Goal: Transaction & Acquisition: Download file/media

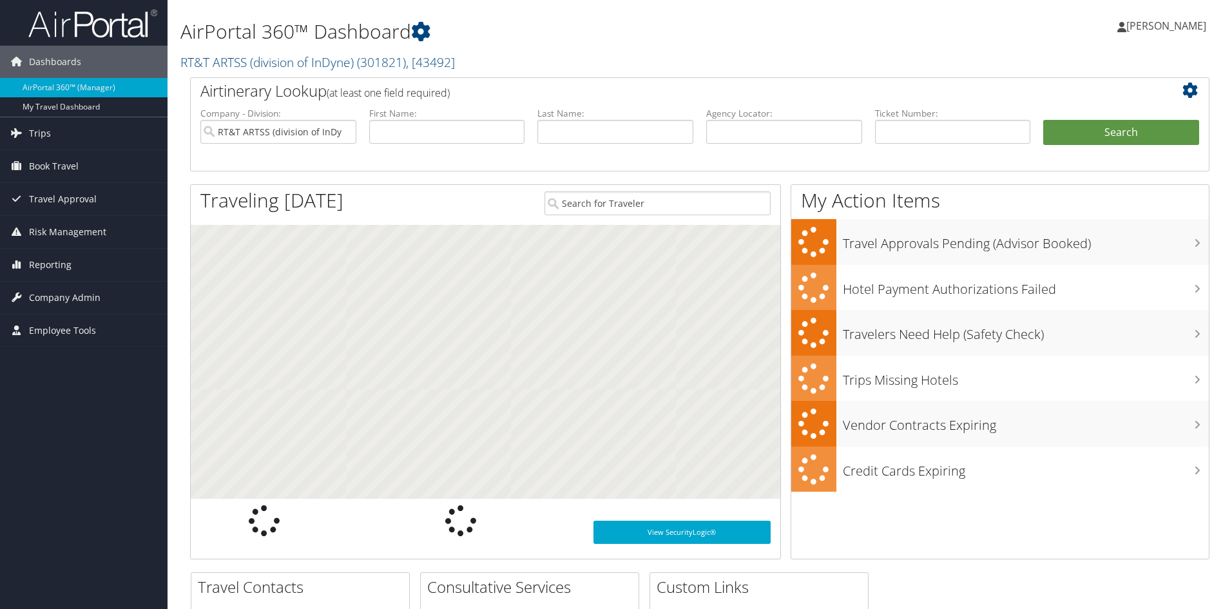
click at [414, 130] on input "text" at bounding box center [447, 132] width 156 height 24
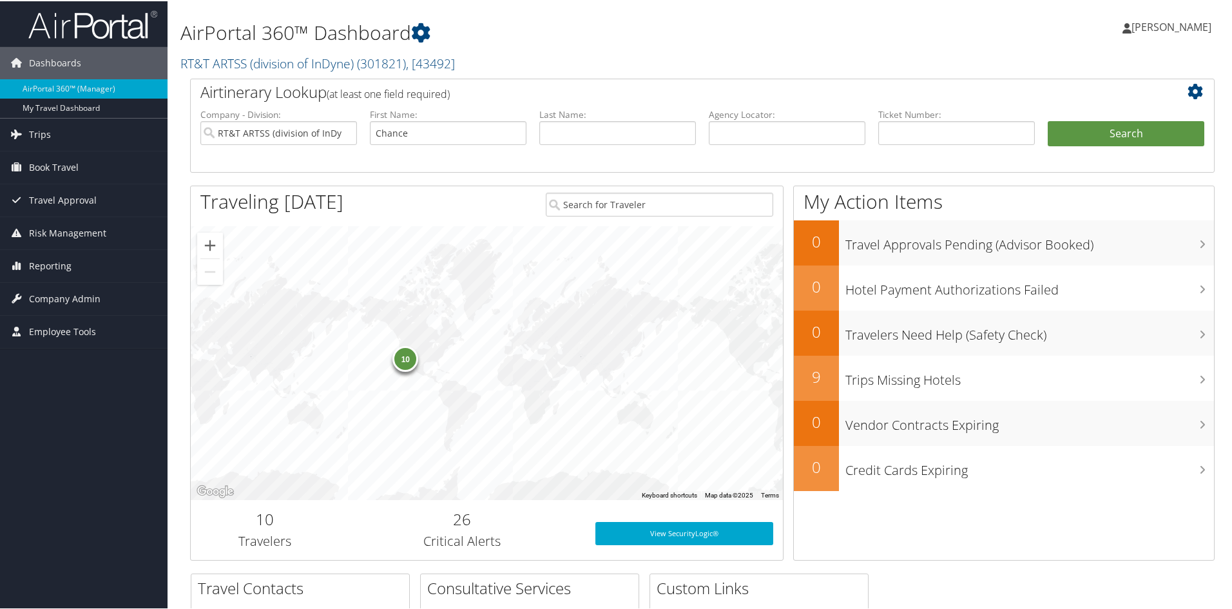
type input "Chance"
type input "Pulliam"
click at [1117, 137] on button "Search" at bounding box center [1126, 133] width 157 height 26
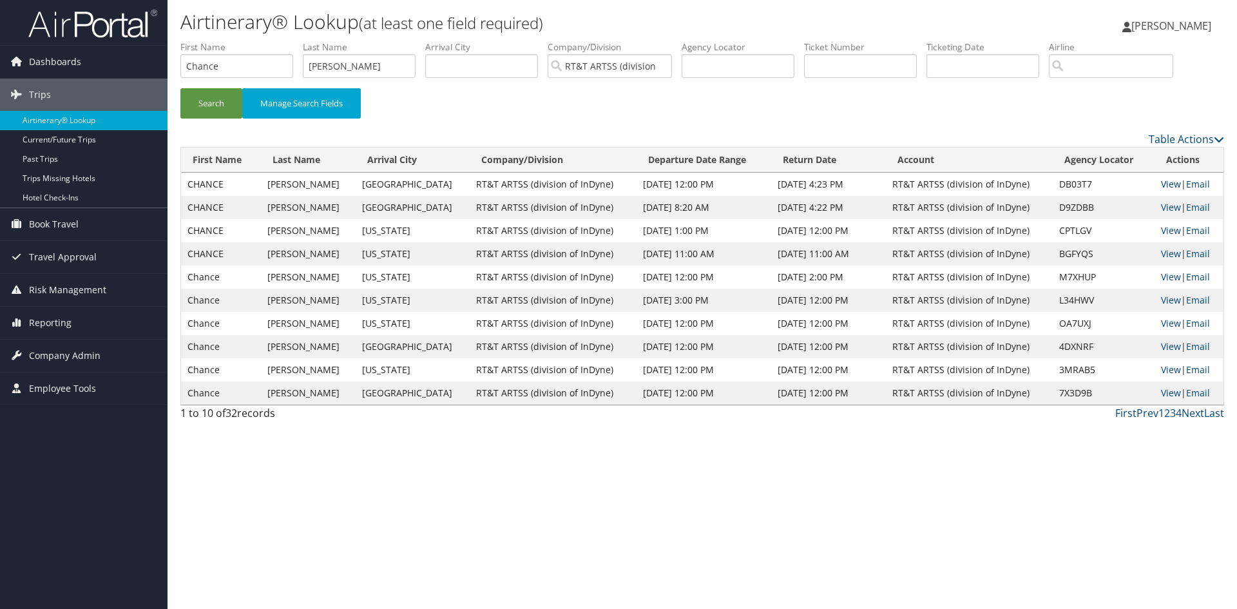
click at [1168, 184] on link "View" at bounding box center [1171, 184] width 20 height 12
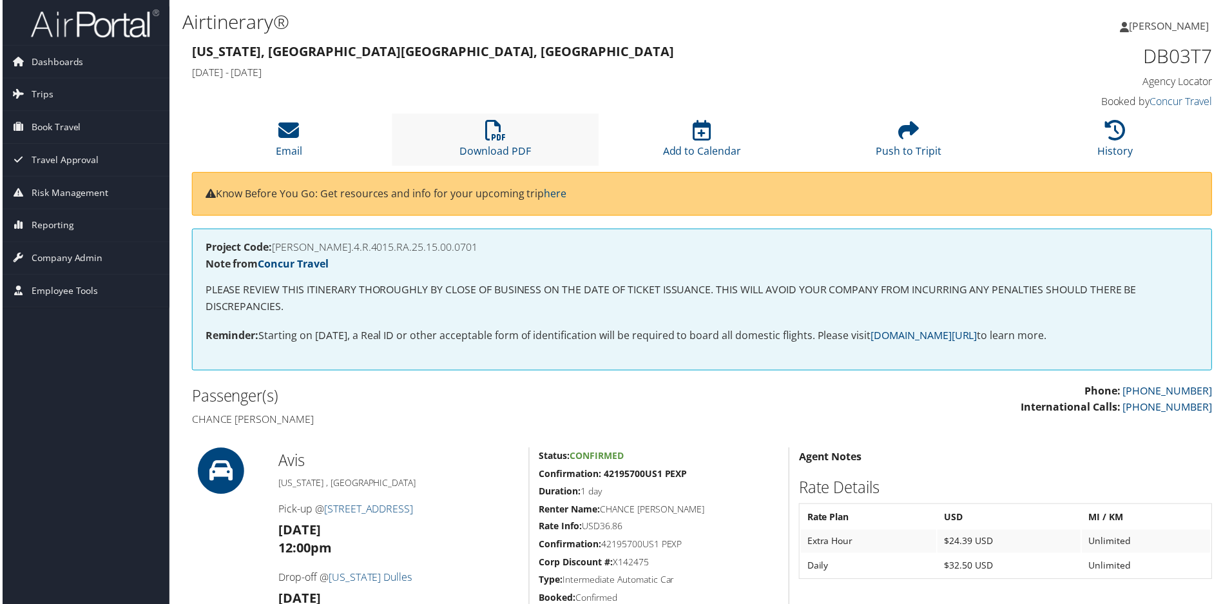
click at [481, 137] on li "Download PDF" at bounding box center [494, 140] width 207 height 52
